Goal: Information Seeking & Learning: Check status

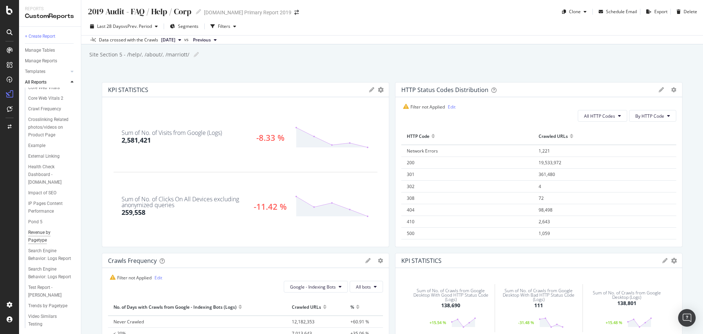
scroll to position [101, 0]
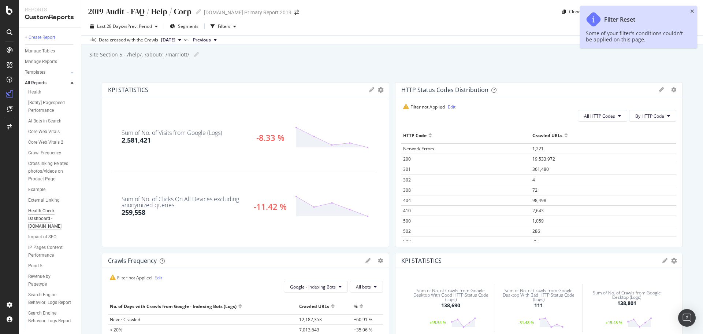
scroll to position [120, 0]
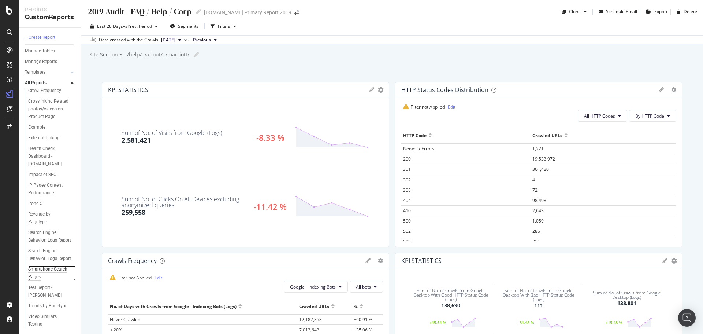
click at [41, 265] on div "Smartphone Search Pages" at bounding box center [49, 272] width 42 height 15
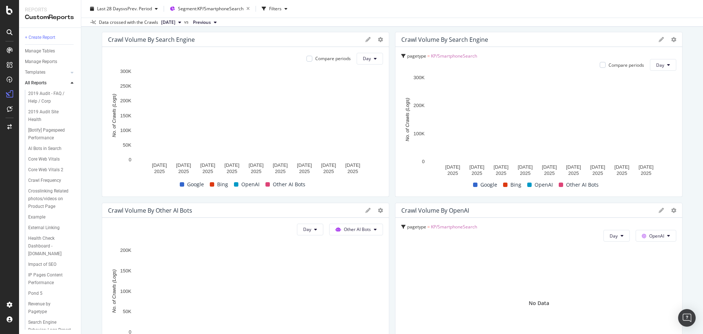
scroll to position [220, 0]
